Goal: Task Accomplishment & Management: Use online tool/utility

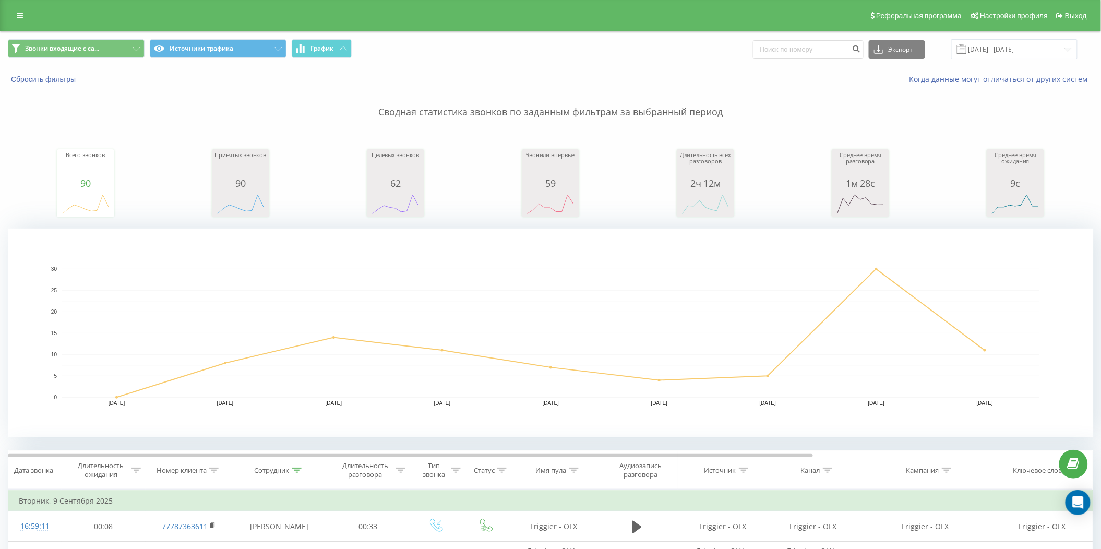
scroll to position [209, 0]
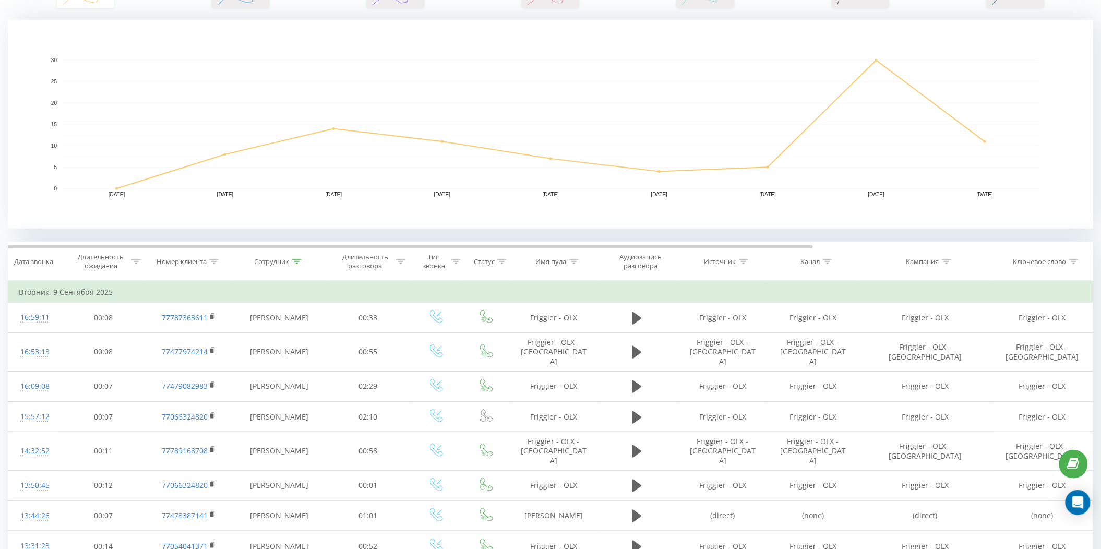
click at [294, 259] on icon at bounding box center [296, 261] width 9 height 5
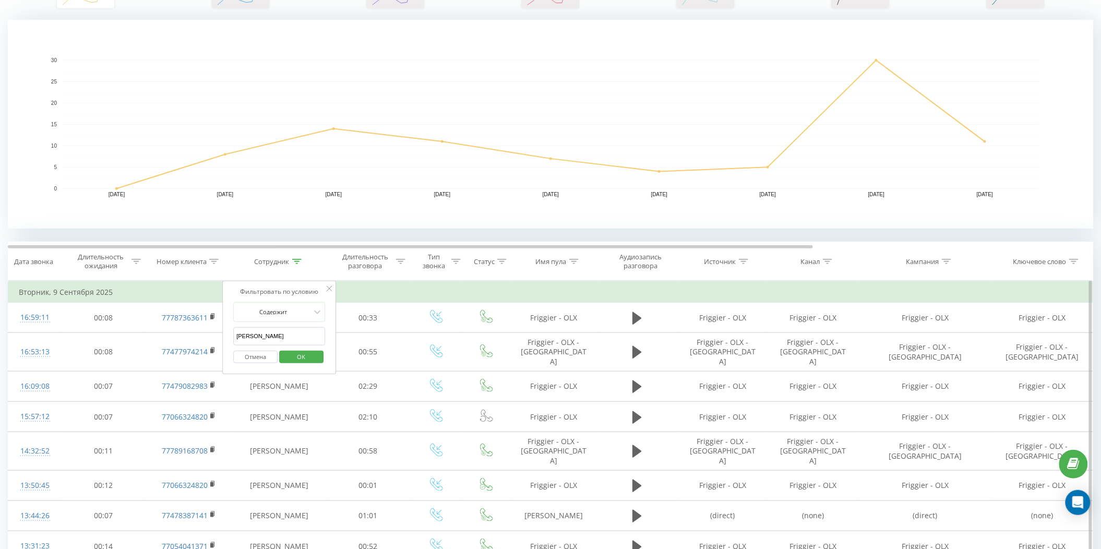
click at [286, 330] on input "[PERSON_NAME]" at bounding box center [279, 336] width 92 height 18
type input "[PERSON_NAME]"
click button "OK" at bounding box center [301, 357] width 44 height 13
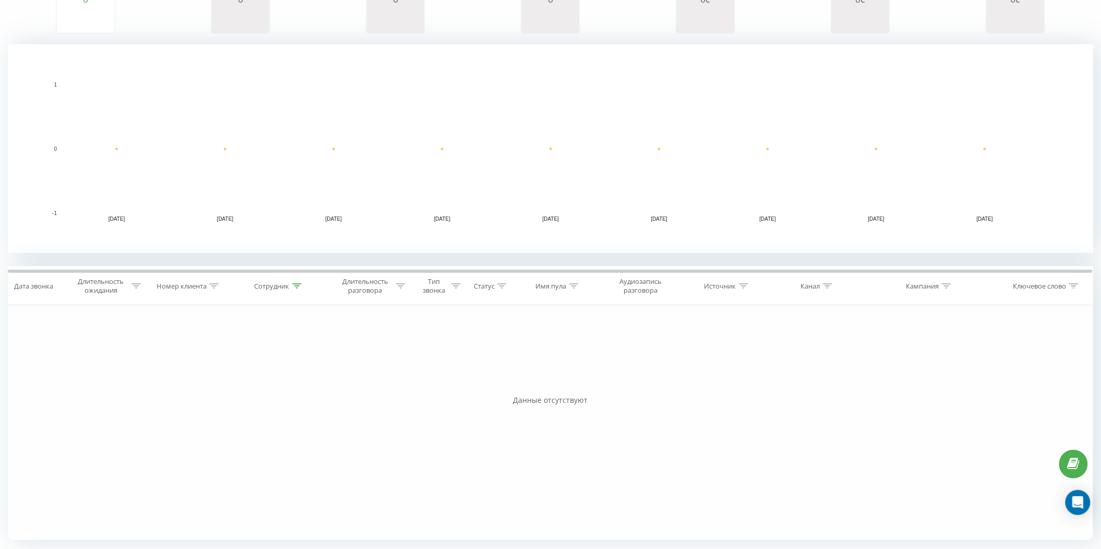
scroll to position [184, 0]
click at [295, 290] on div at bounding box center [296, 286] width 9 height 9
click at [305, 366] on input "Нурзат" at bounding box center [279, 361] width 92 height 18
type input "[PERSON_NAME]"
click button "OK" at bounding box center [301, 381] width 44 height 13
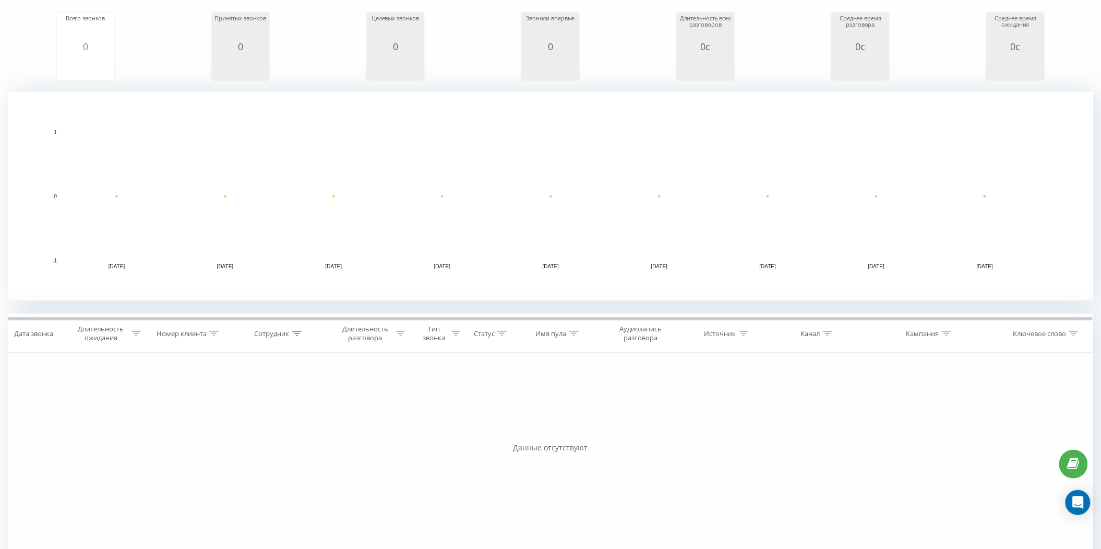
scroll to position [139, 0]
click at [296, 330] on icon at bounding box center [296, 331] width 9 height 5
click at [286, 403] on input "Нурзат" at bounding box center [279, 406] width 92 height 18
type input "[PERSON_NAME]"
type input "Акмарал"
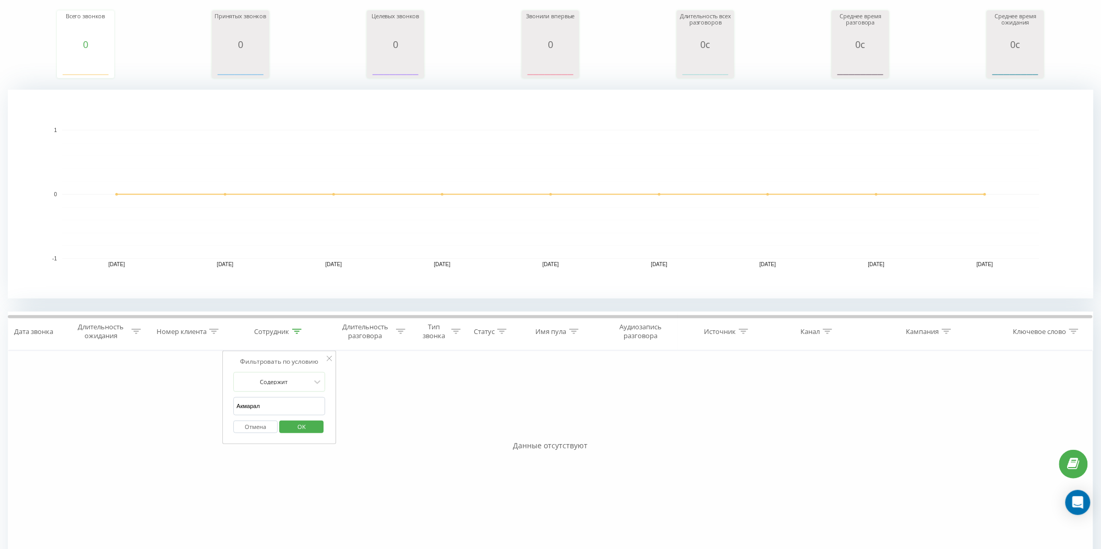
click at [305, 430] on span "OK" at bounding box center [301, 426] width 29 height 16
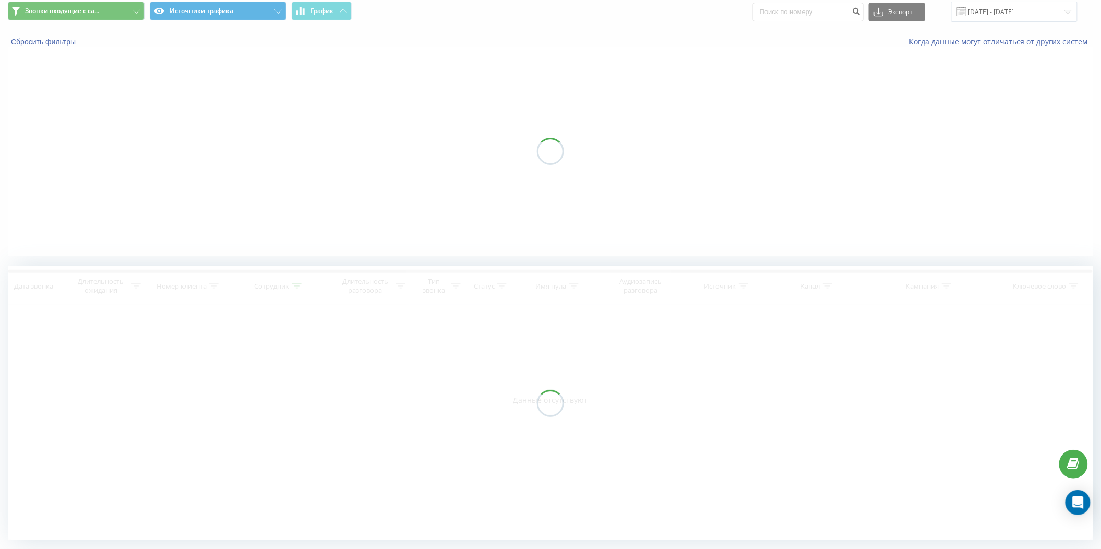
scroll to position [38, 0]
